Goal: Find specific page/section: Find specific page/section

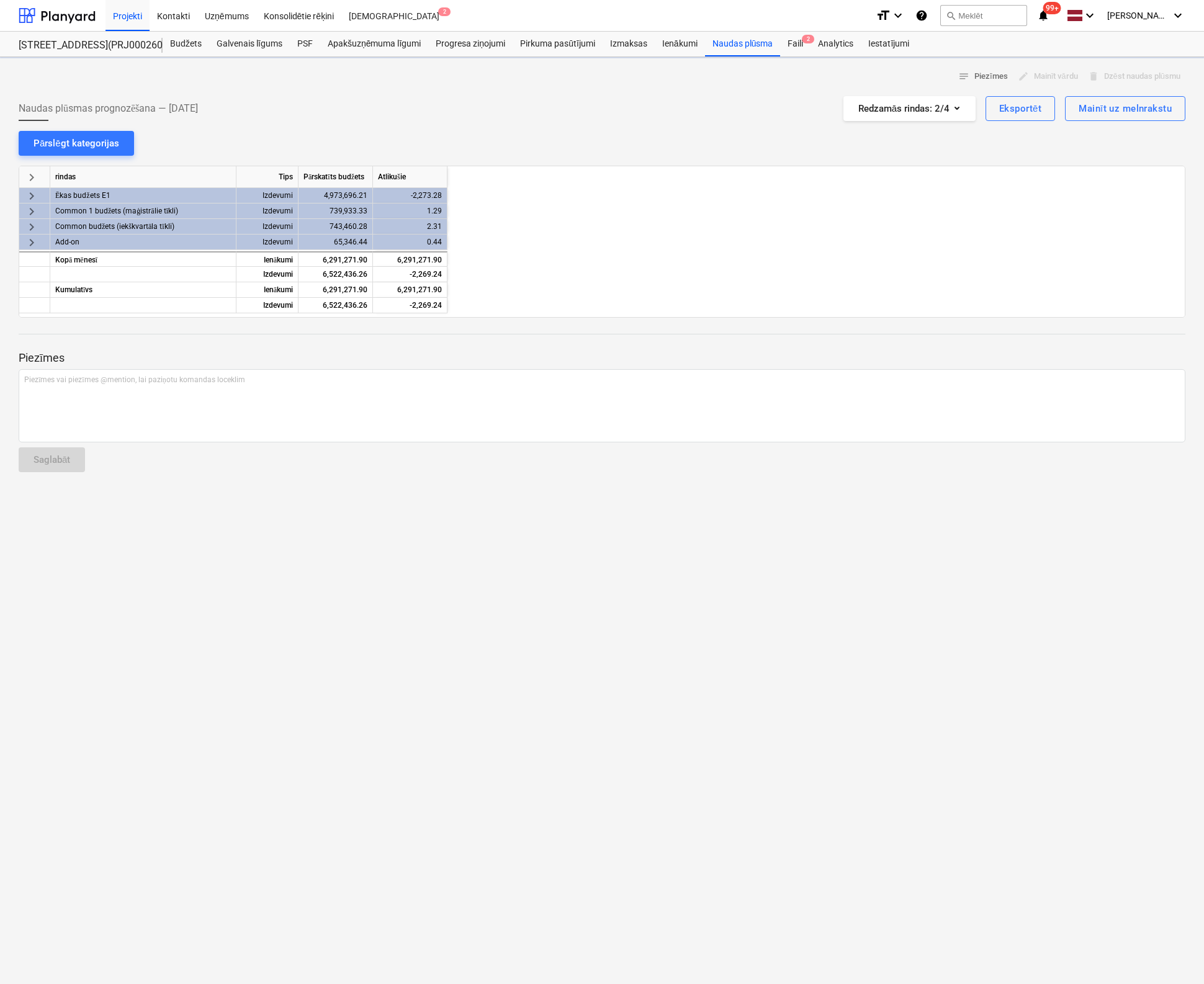
scroll to position [0, 1117]
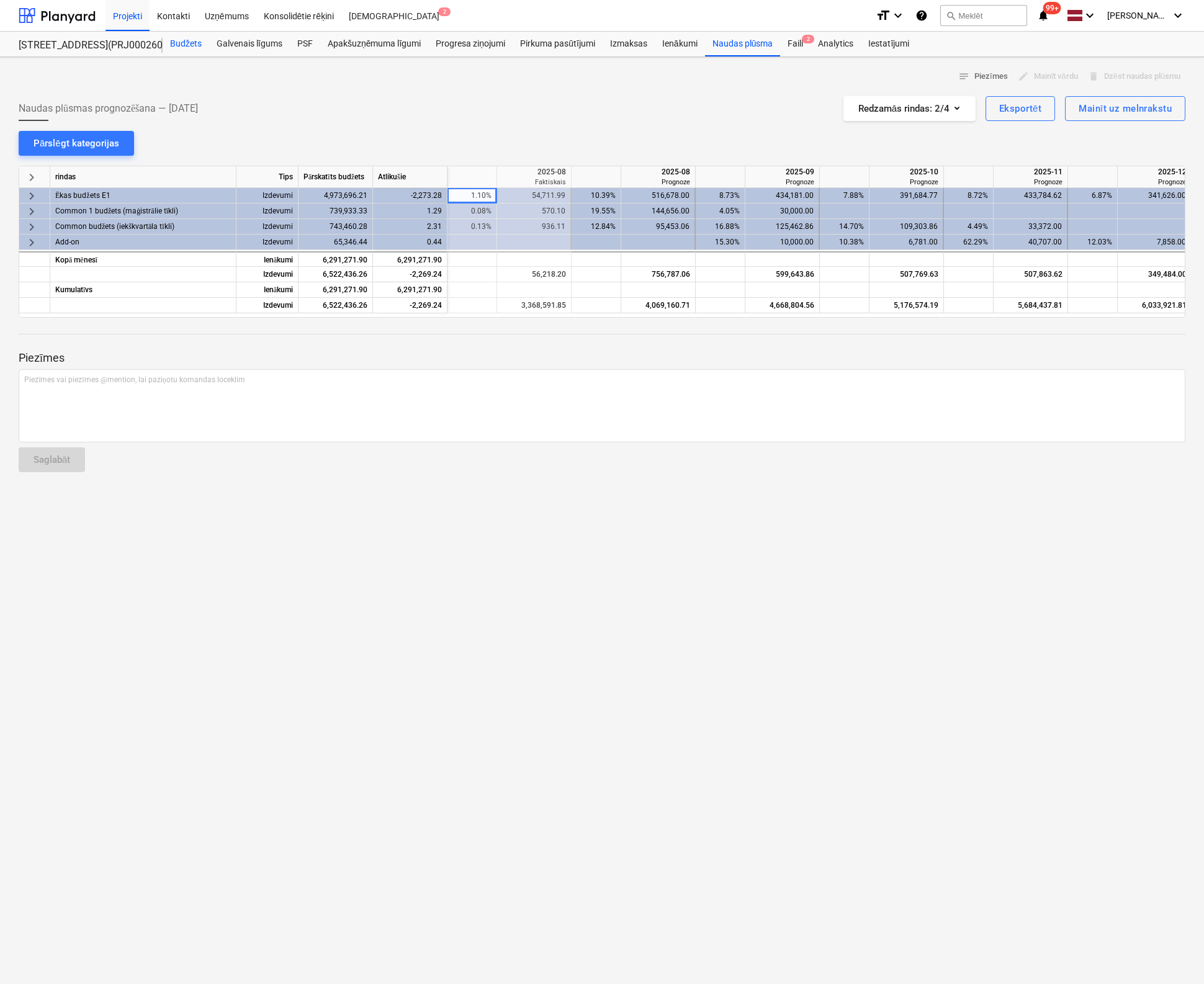
click at [201, 43] on div "Budžets" at bounding box center [186, 44] width 46 height 25
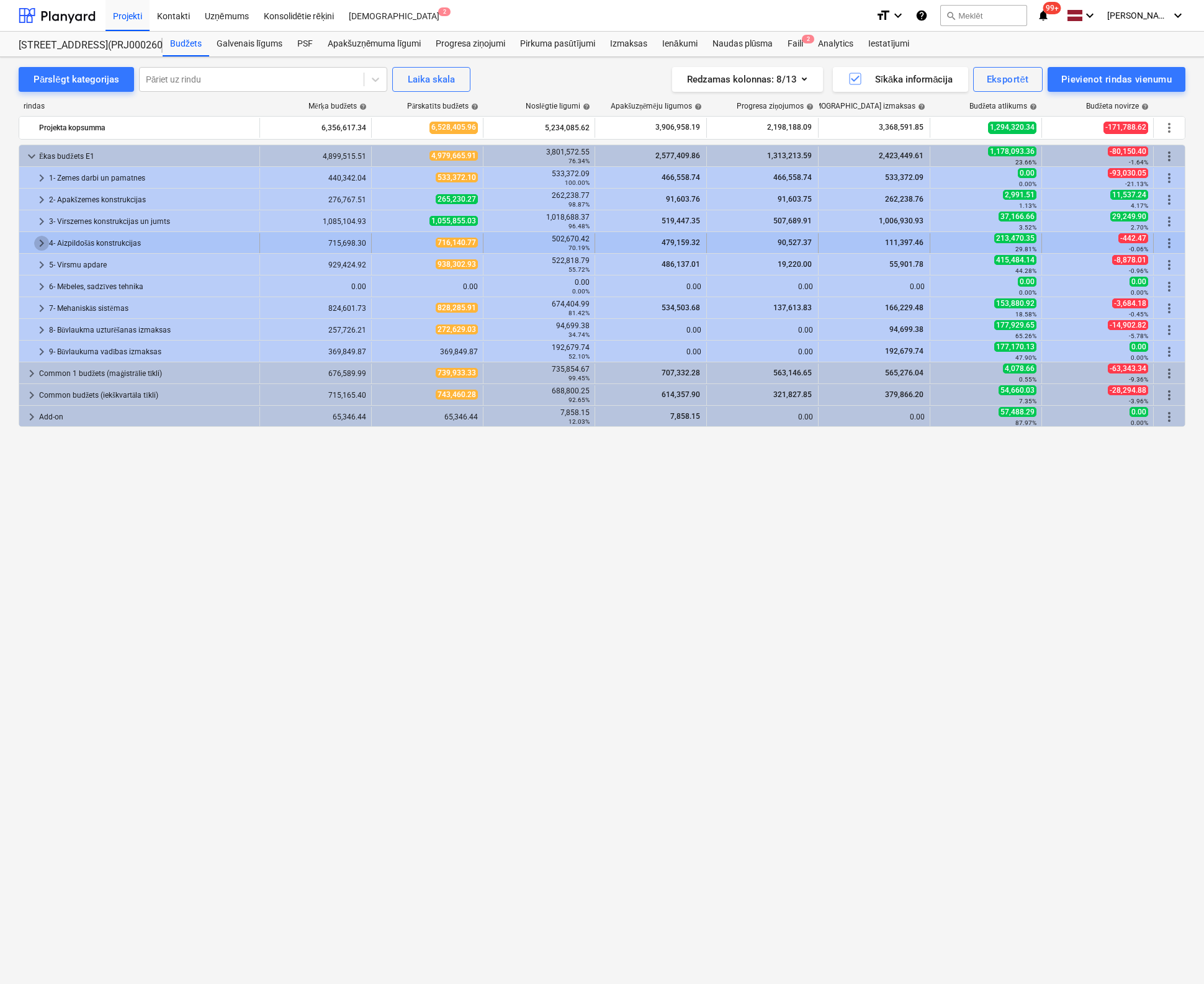
click at [38, 242] on span "keyboard_arrow_right" at bounding box center [41, 243] width 15 height 15
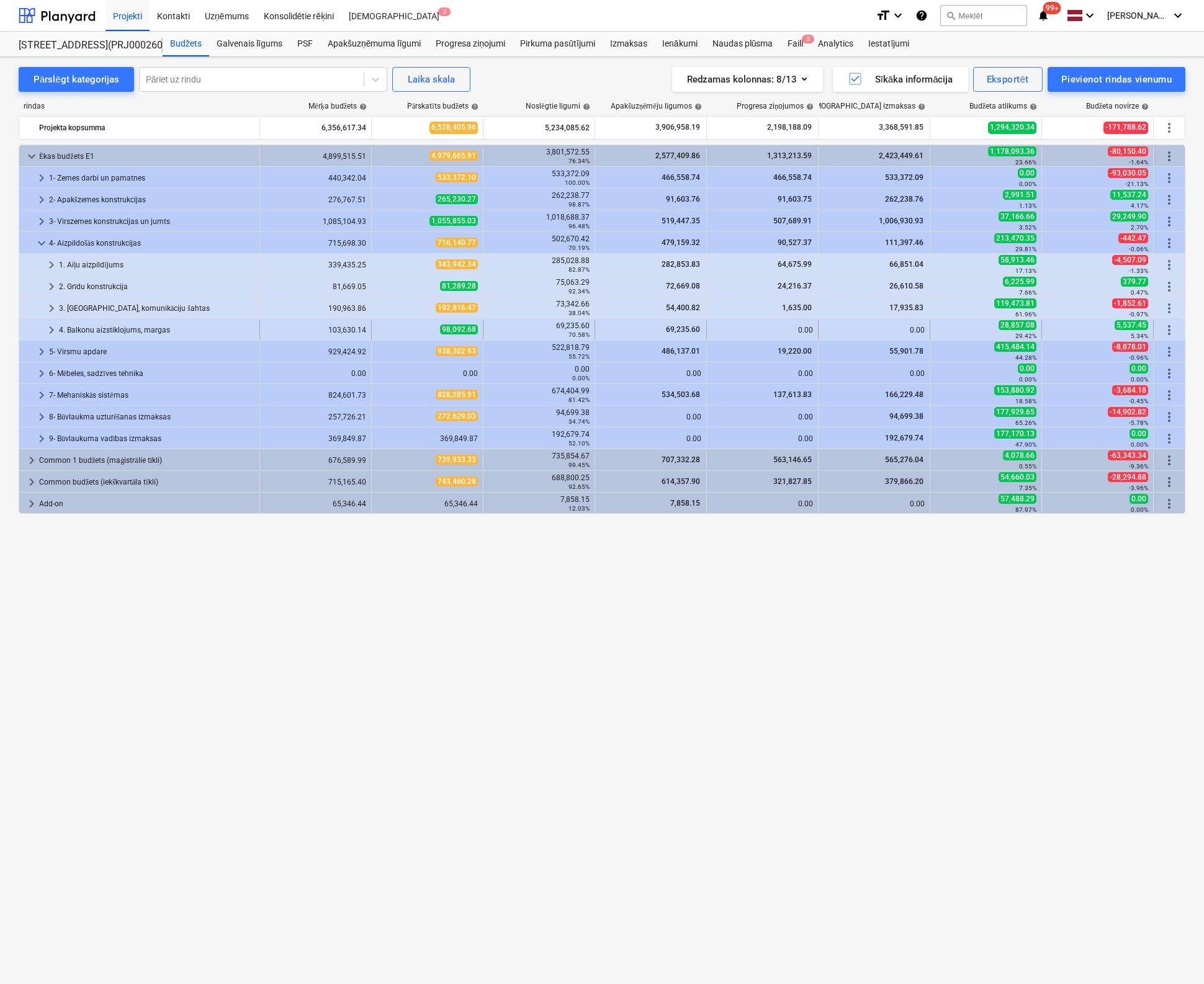
click at [47, 330] on span "keyboard_arrow_right" at bounding box center [51, 329] width 15 height 15
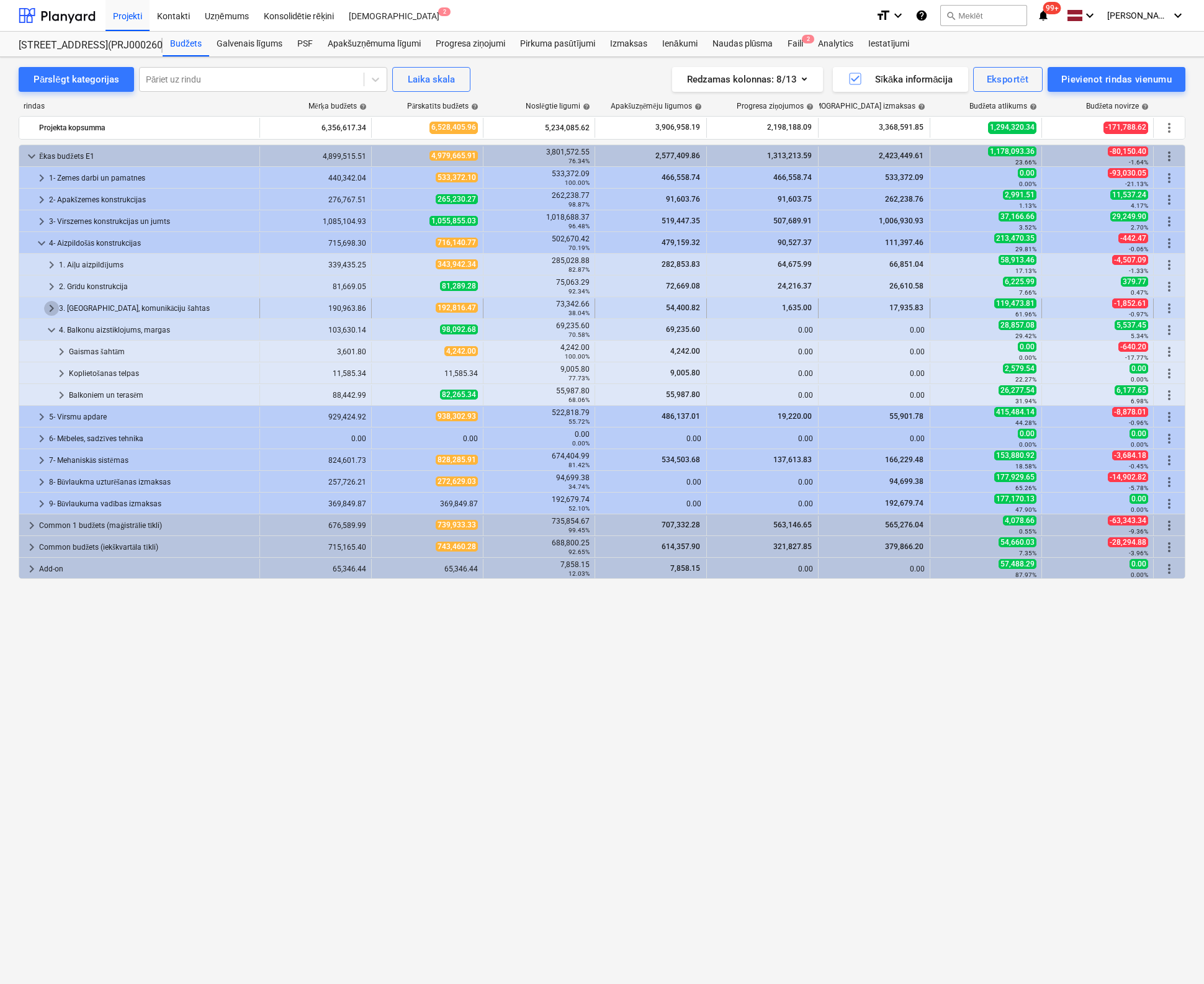
click at [48, 307] on span "keyboard_arrow_right" at bounding box center [51, 308] width 15 height 15
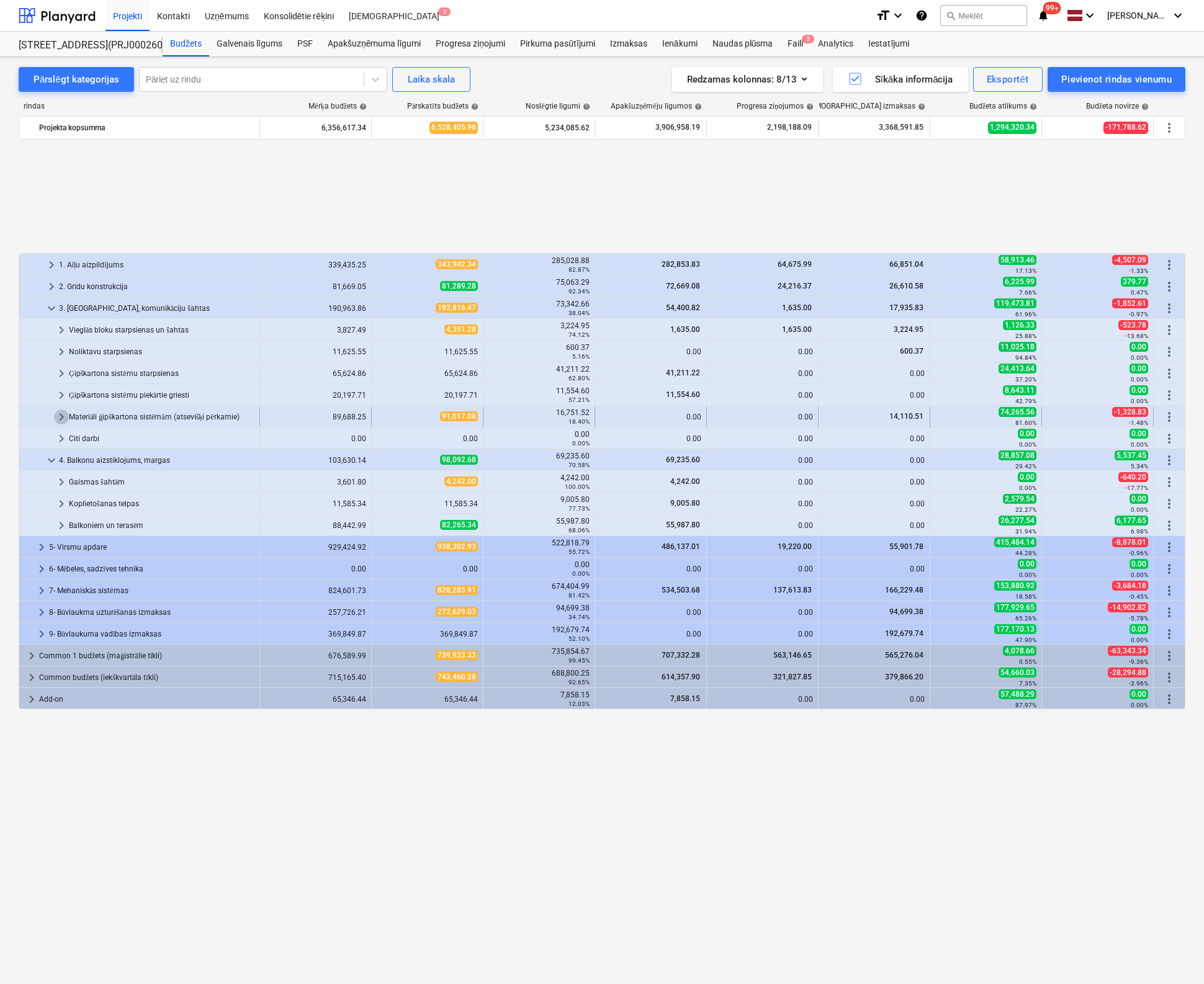
click at [54, 416] on span "keyboard_arrow_right" at bounding box center [61, 417] width 15 height 15
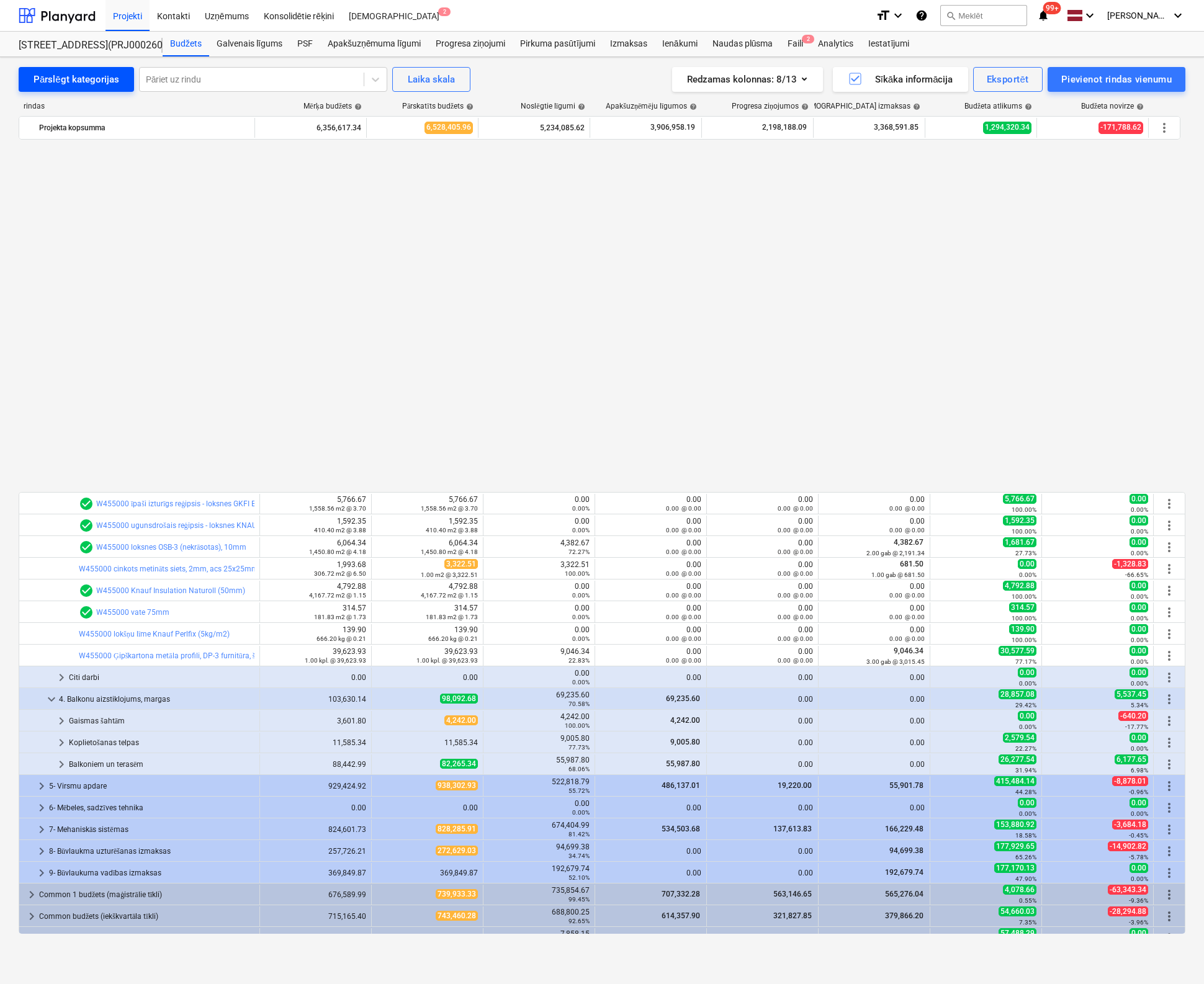
click at [79, 78] on div "Pārslēgt kategorijas" at bounding box center [76, 79] width 85 height 16
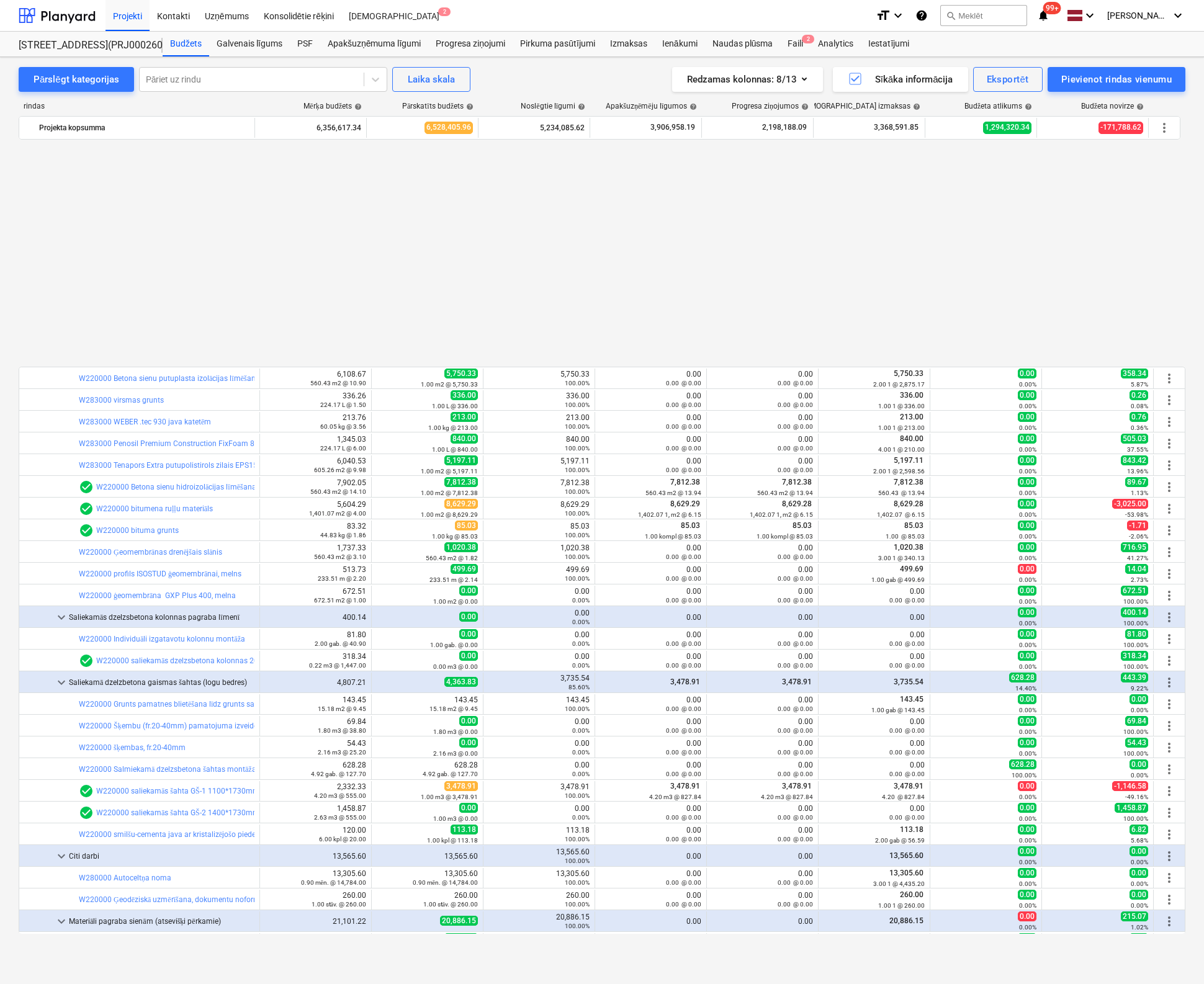
scroll to position [1547, 0]
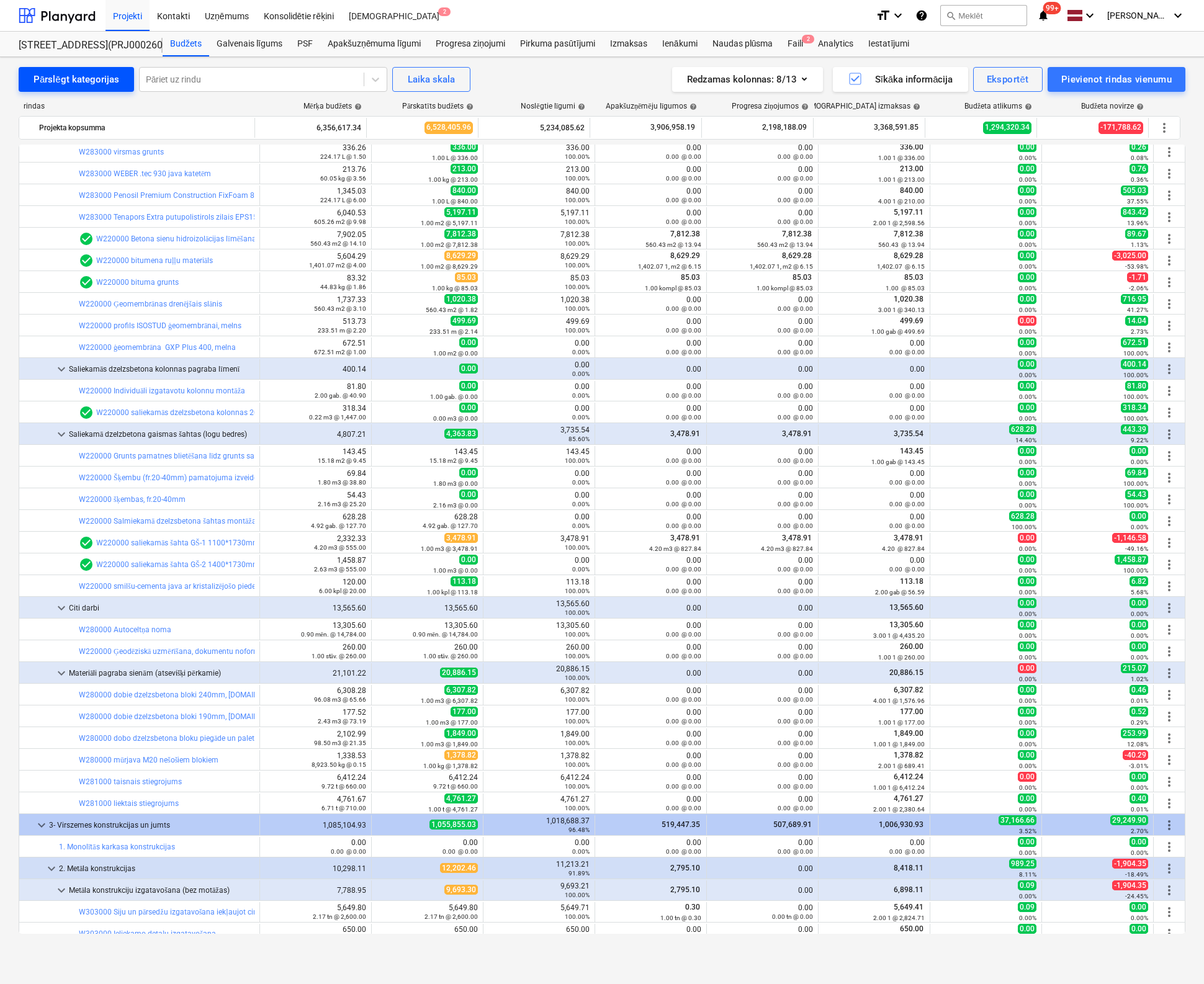
click at [77, 75] on div "Pārslēgt kategorijas" at bounding box center [76, 79] width 85 height 16
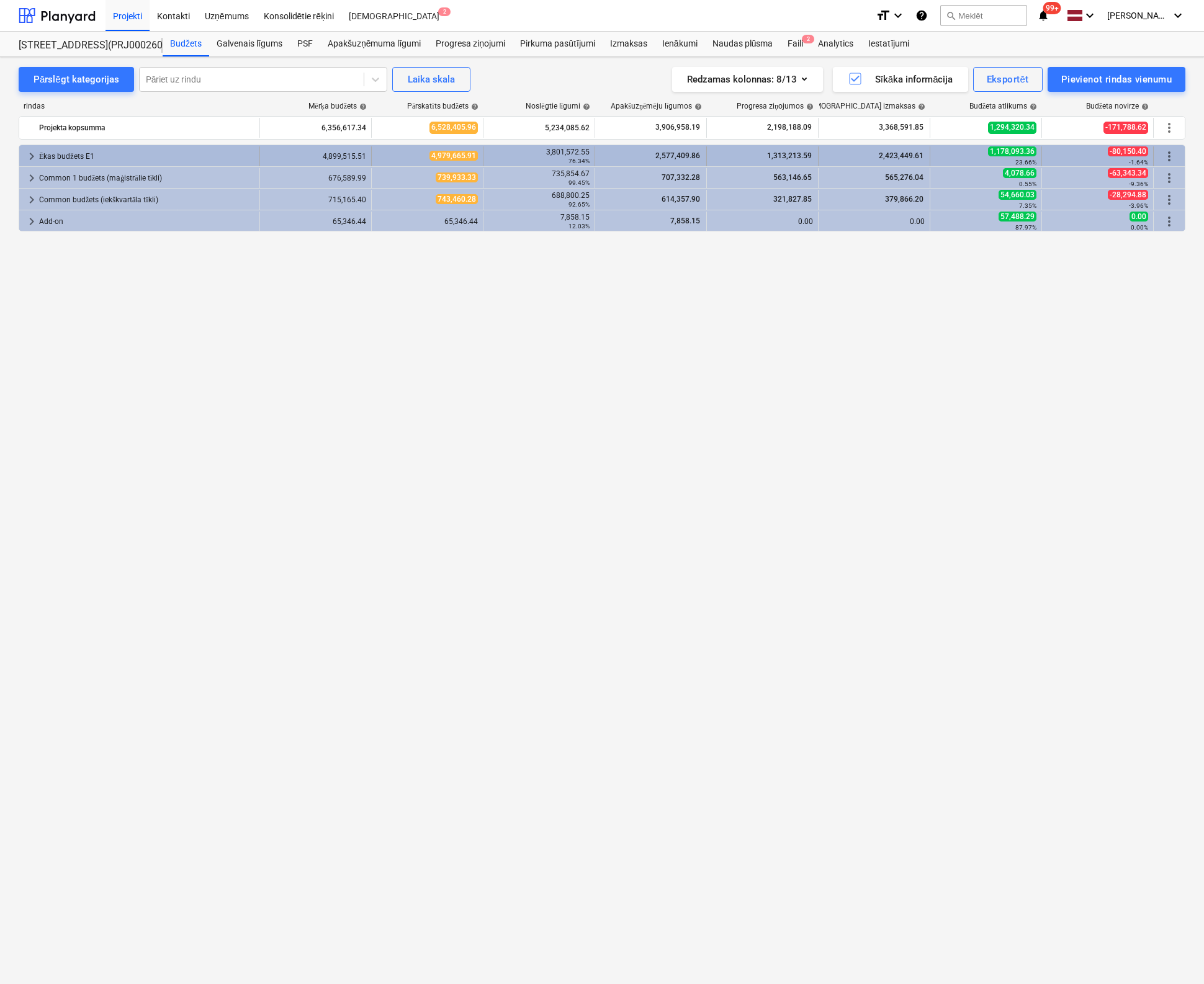
click at [31, 151] on span "keyboard_arrow_right" at bounding box center [31, 156] width 15 height 15
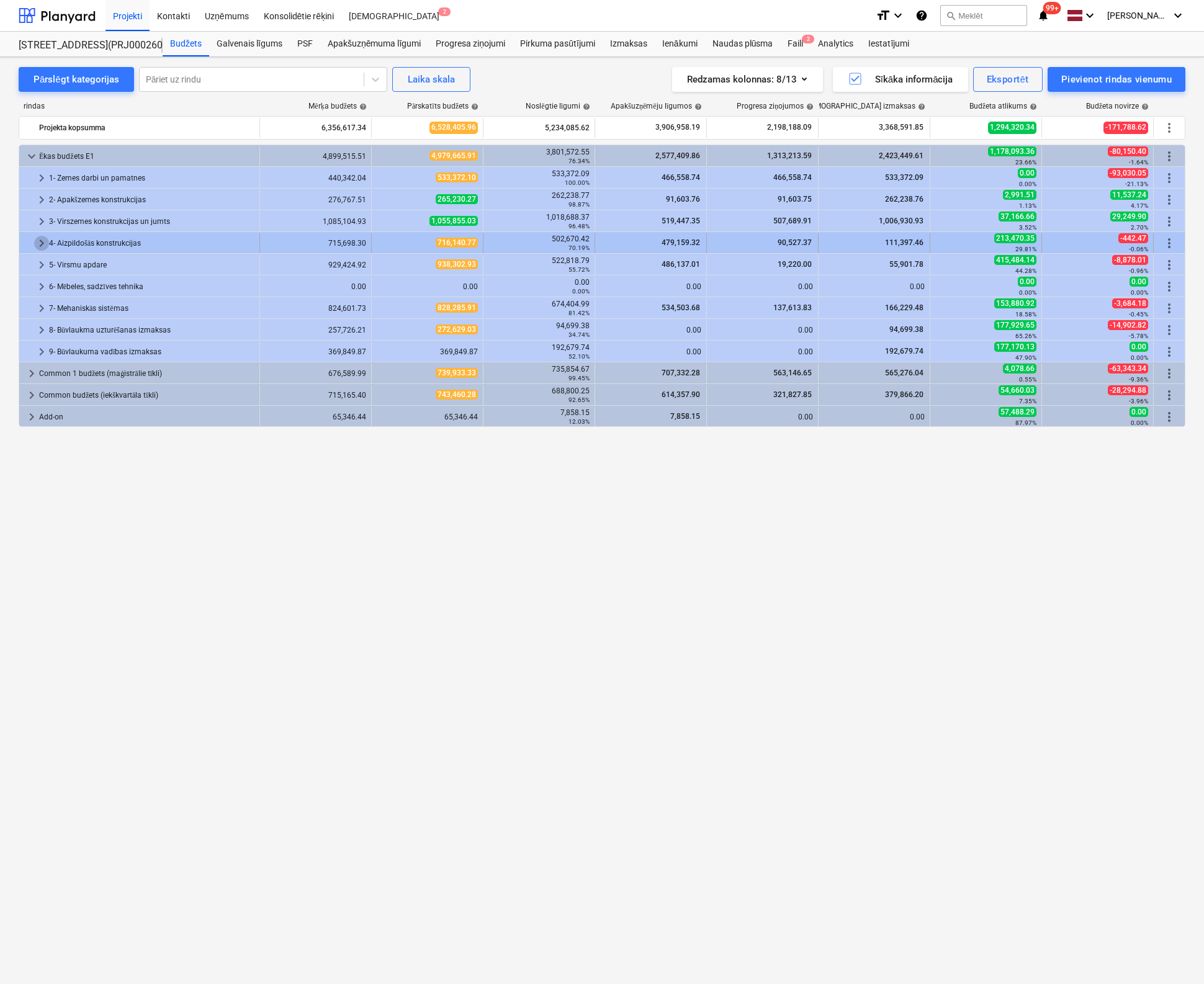
click at [41, 242] on span "keyboard_arrow_right" at bounding box center [41, 243] width 15 height 15
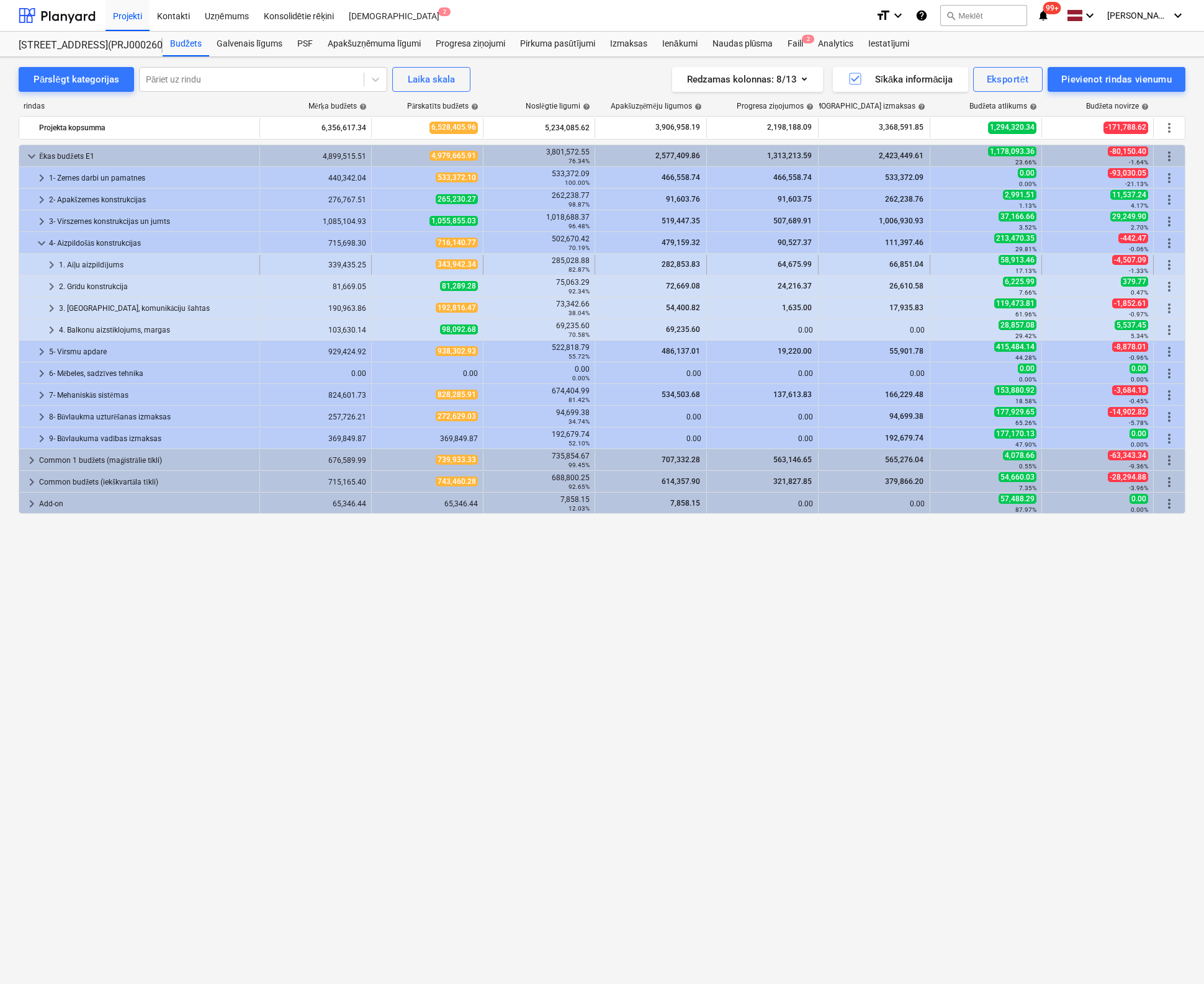
click at [51, 261] on span "keyboard_arrow_right" at bounding box center [51, 265] width 15 height 15
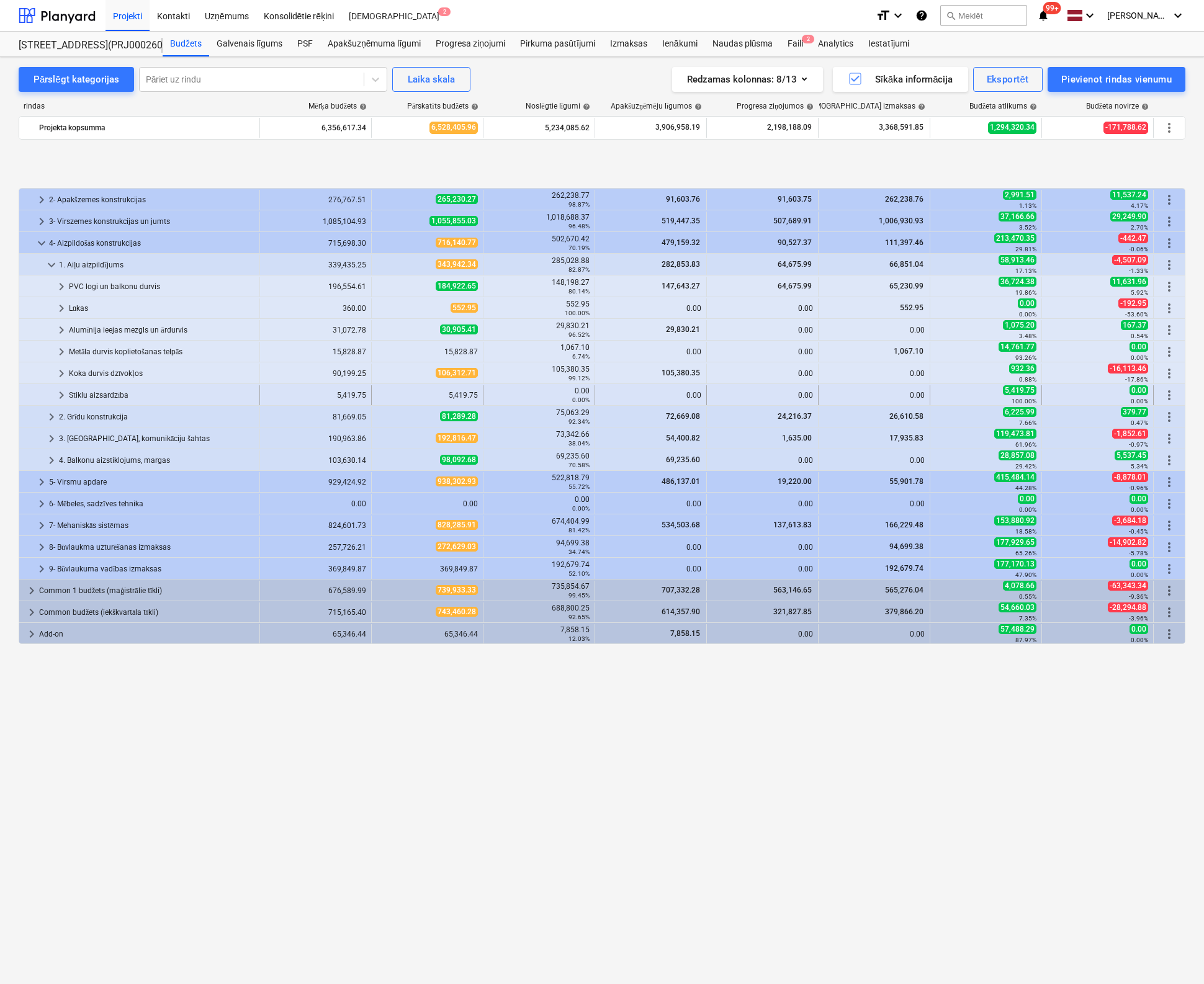
click at [57, 393] on span "keyboard_arrow_right" at bounding box center [61, 395] width 15 height 15
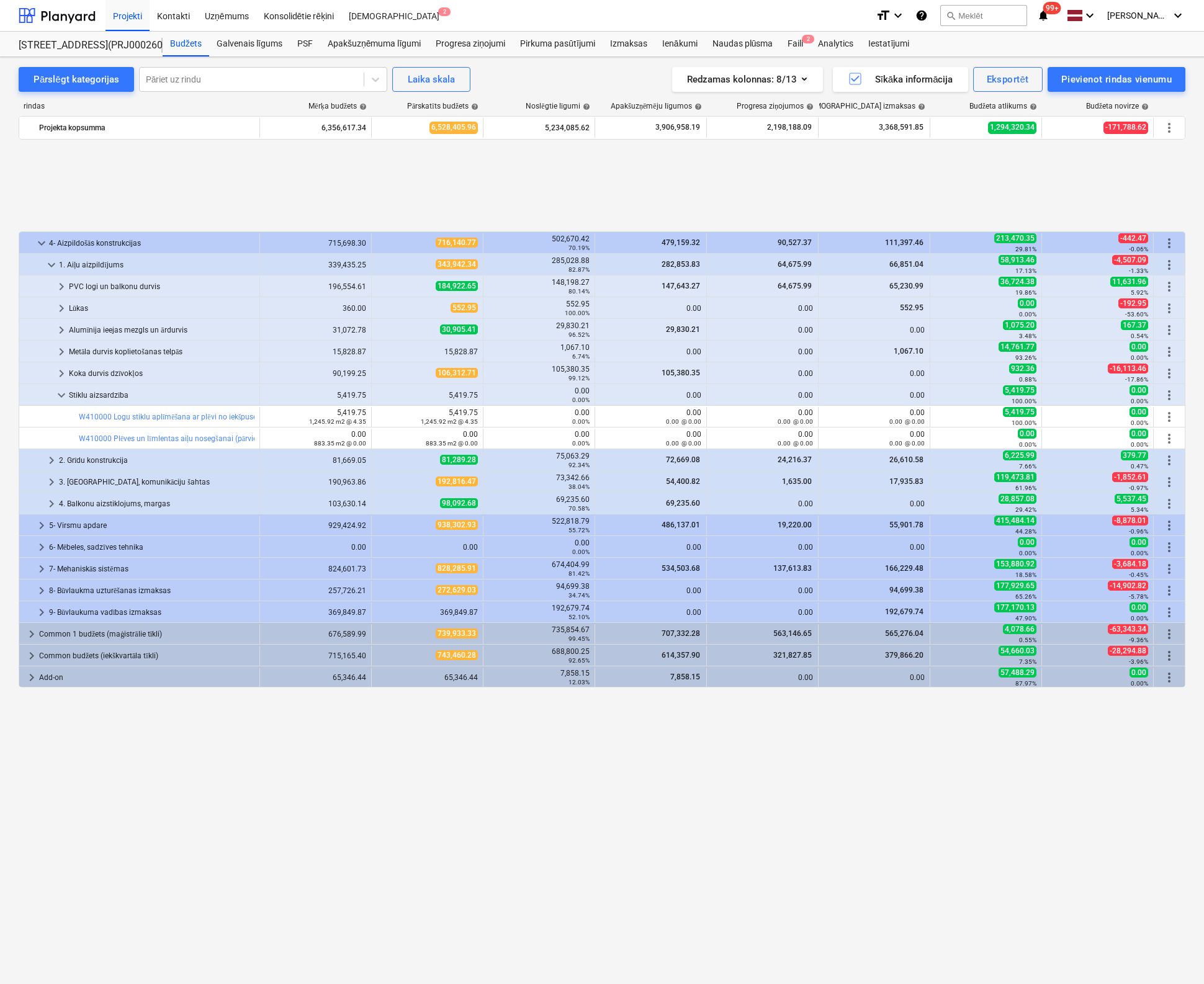
click at [57, 393] on span "keyboard_arrow_down" at bounding box center [61, 395] width 15 height 15
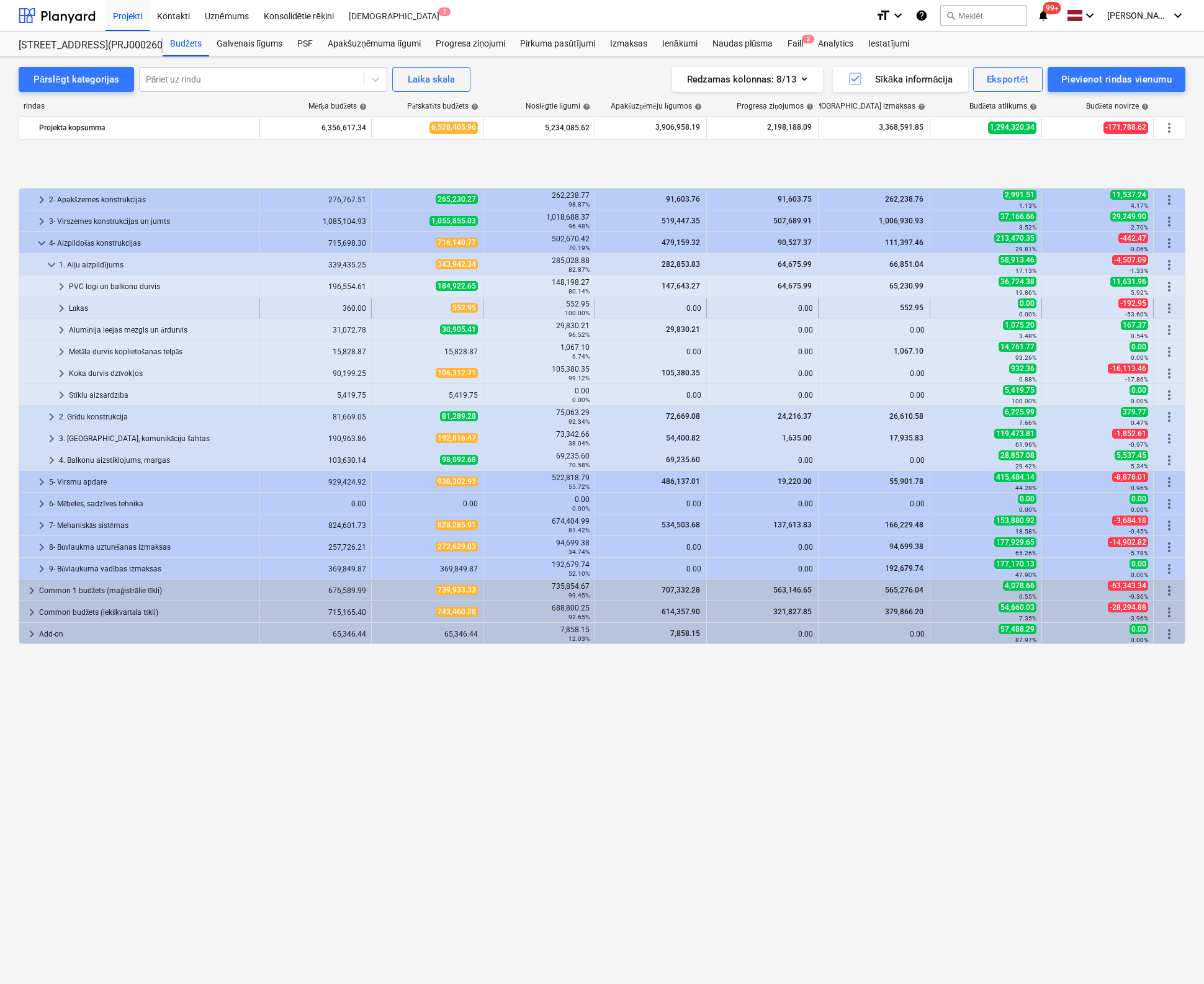
click at [59, 304] on span "keyboard_arrow_right" at bounding box center [61, 308] width 15 height 15
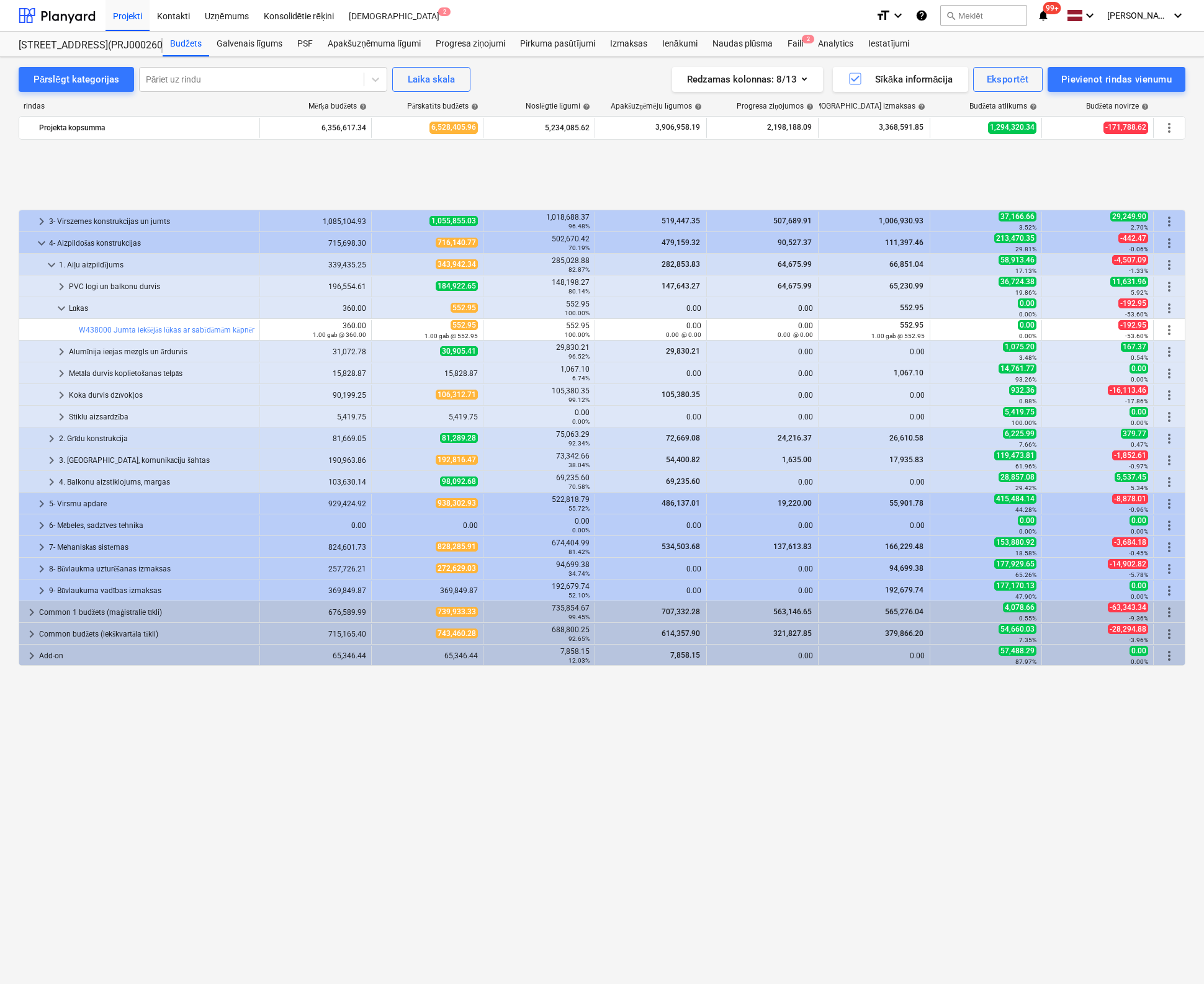
click at [59, 304] on span "keyboard_arrow_down" at bounding box center [61, 308] width 15 height 15
